Goal: Task Accomplishment & Management: Manage account settings

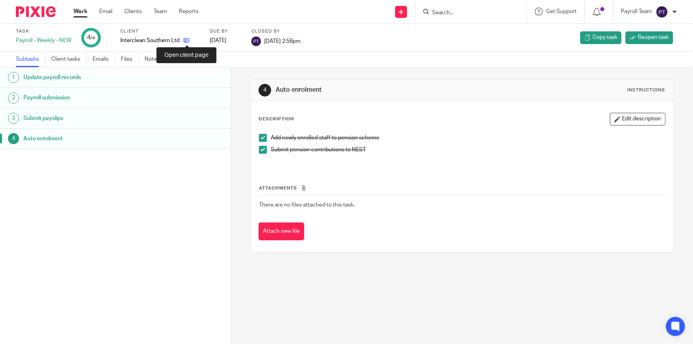
click at [185, 40] on icon at bounding box center [187, 40] width 6 height 6
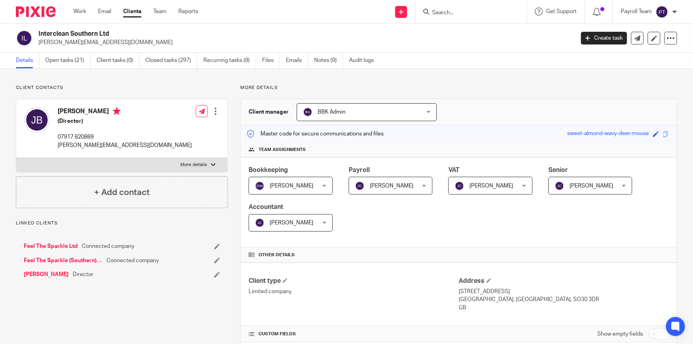
click at [64, 64] on link "Open tasks (21)" at bounding box center [67, 60] width 45 height 15
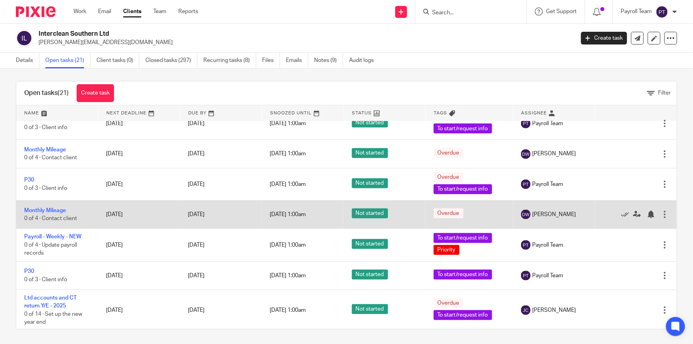
scroll to position [4, 0]
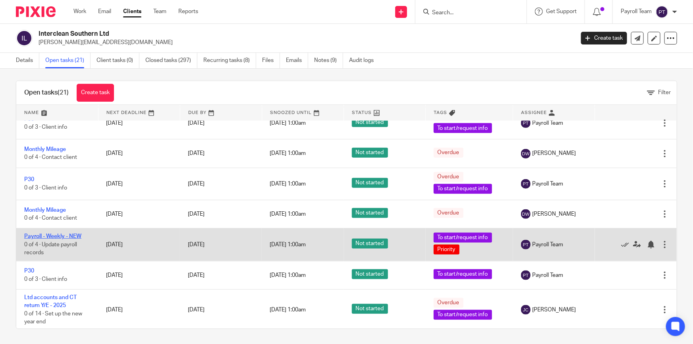
click at [67, 234] on link "Payroll - Weekly - NEW" at bounding box center [52, 237] width 57 height 6
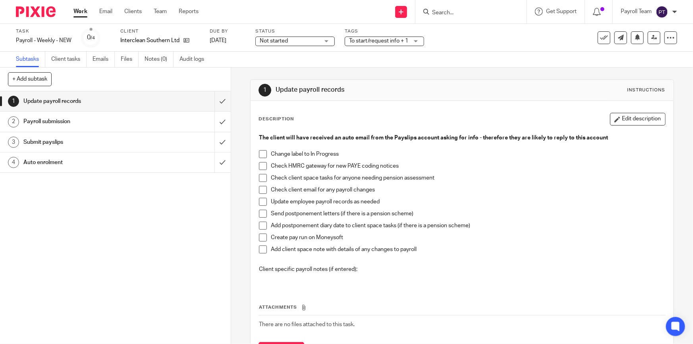
click at [318, 39] on span "Not started" at bounding box center [290, 41] width 60 height 8
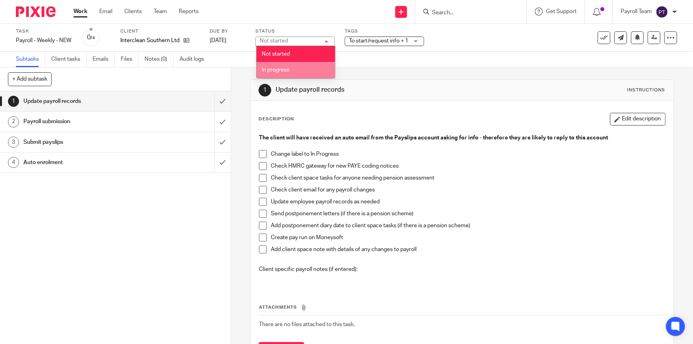
click at [303, 70] on li "In progress" at bounding box center [296, 70] width 79 height 16
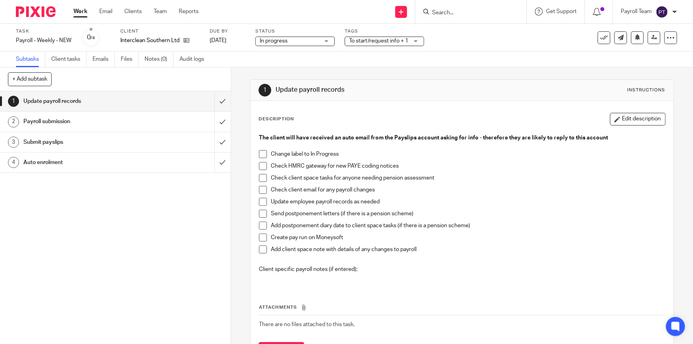
click at [264, 153] on span at bounding box center [263, 154] width 8 height 8
click at [261, 165] on span at bounding box center [263, 166] width 8 height 8
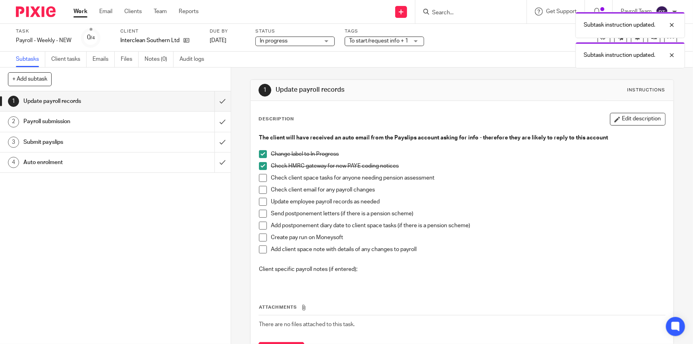
click at [263, 176] on span at bounding box center [263, 178] width 8 height 8
click at [263, 190] on span at bounding box center [263, 190] width 8 height 8
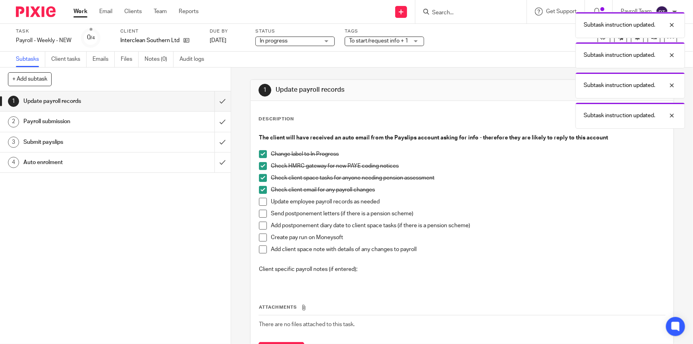
click at [261, 203] on span at bounding box center [263, 202] width 8 height 8
click at [259, 239] on span at bounding box center [263, 238] width 8 height 8
click at [261, 247] on span at bounding box center [263, 249] width 8 height 8
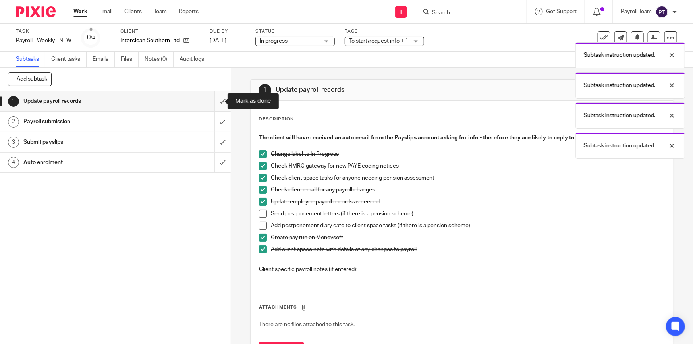
click at [214, 97] on input "submit" at bounding box center [115, 101] width 231 height 20
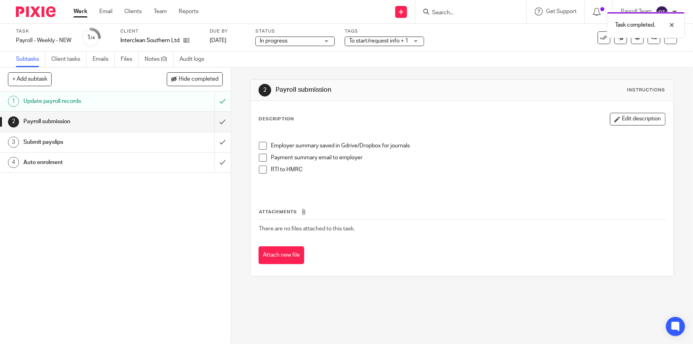
click at [261, 146] on span at bounding box center [263, 146] width 8 height 8
click at [259, 156] on span at bounding box center [263, 158] width 8 height 8
